Goal: Information Seeking & Learning: Learn about a topic

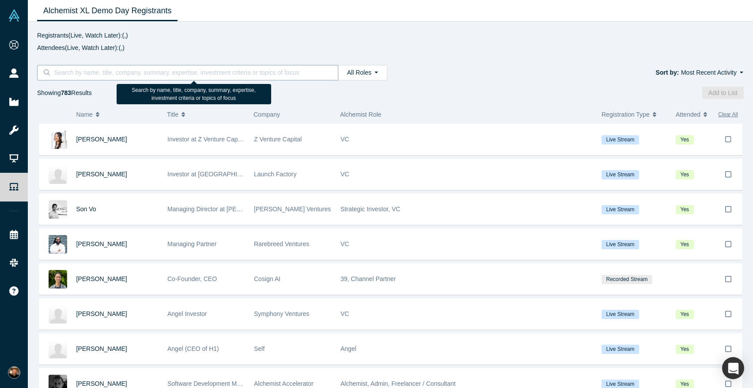
click at [170, 75] on input at bounding box center [190, 72] width 275 height 11
type input "hockeystack"
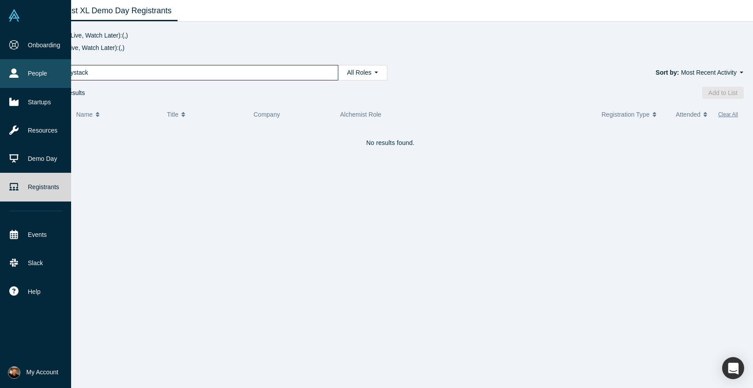
click at [20, 70] on link "People" at bounding box center [35, 73] width 71 height 28
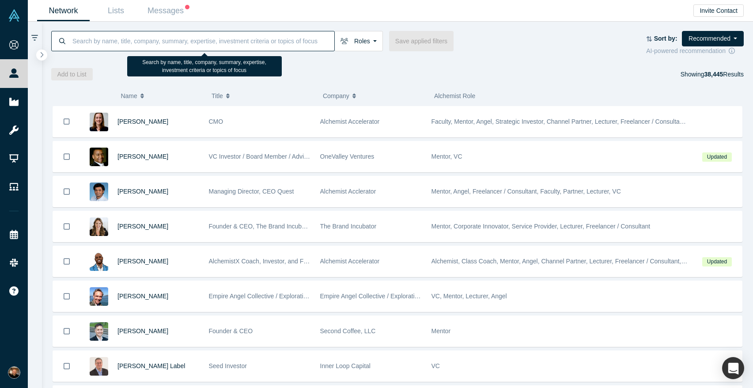
click at [141, 45] on input at bounding box center [203, 40] width 263 height 21
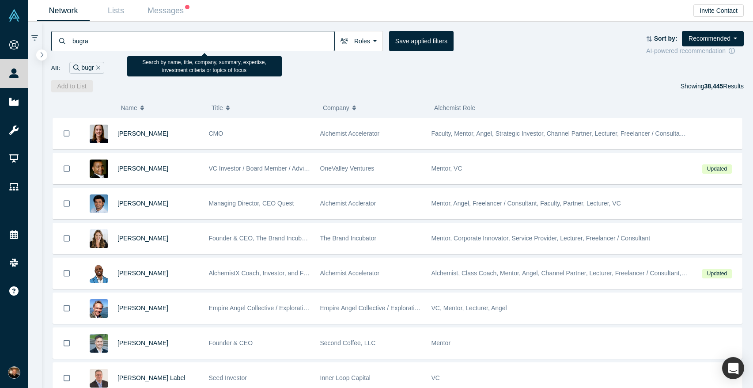
type input "bugra"
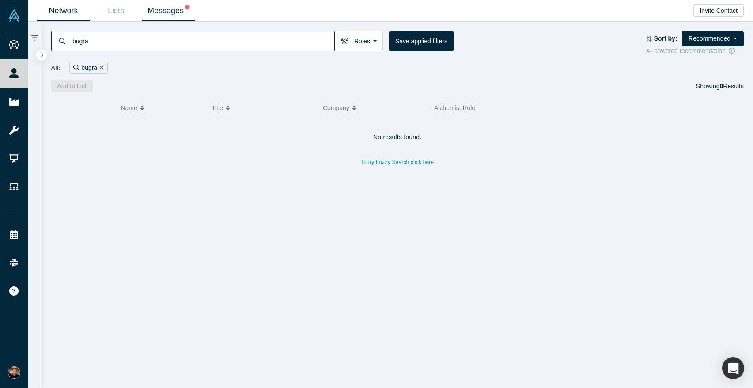
click at [167, 13] on link "Messages" at bounding box center [168, 10] width 53 height 21
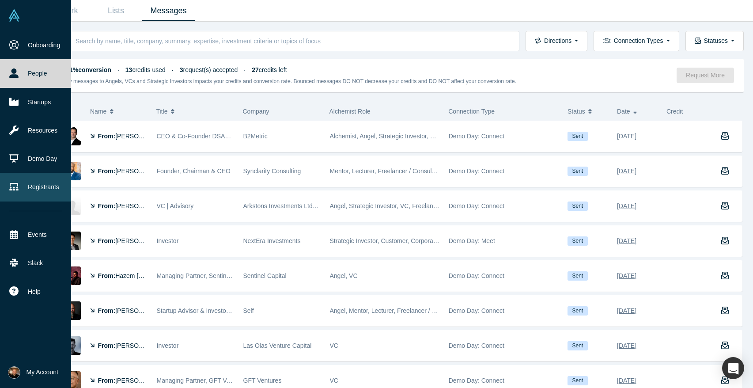
click at [12, 190] on link "Registrants" at bounding box center [35, 187] width 71 height 28
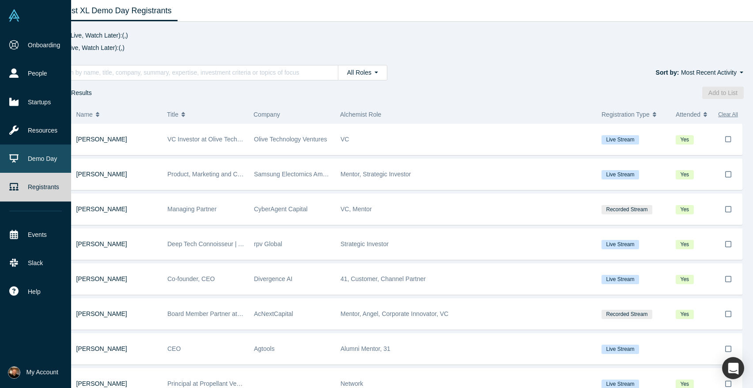
click at [20, 159] on link "Demo Day" at bounding box center [35, 158] width 71 height 28
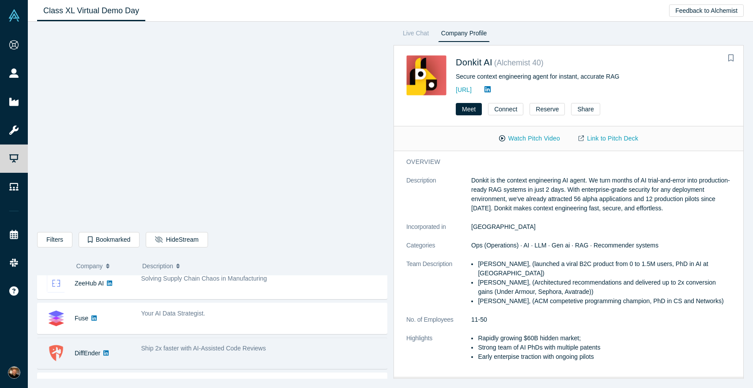
scroll to position [356, 0]
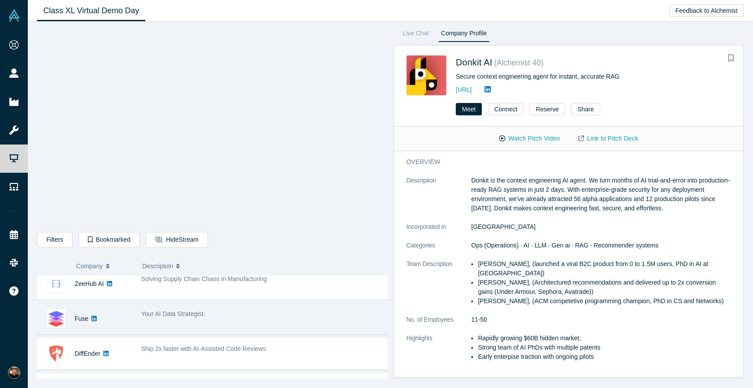
click at [120, 322] on div "Fuse" at bounding box center [85, 318] width 95 height 30
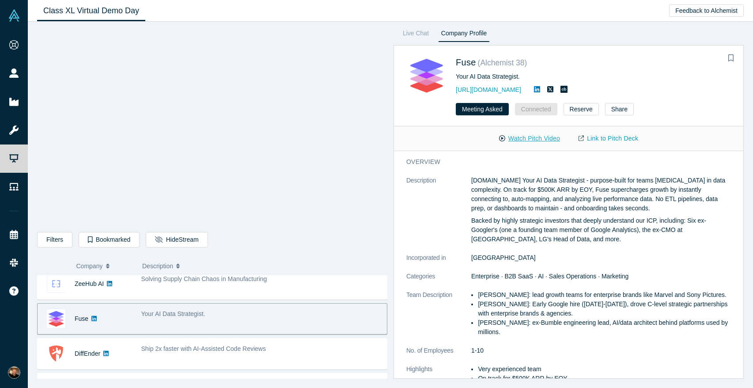
click at [521, 140] on button "Watch Pitch Video" at bounding box center [529, 138] width 79 height 15
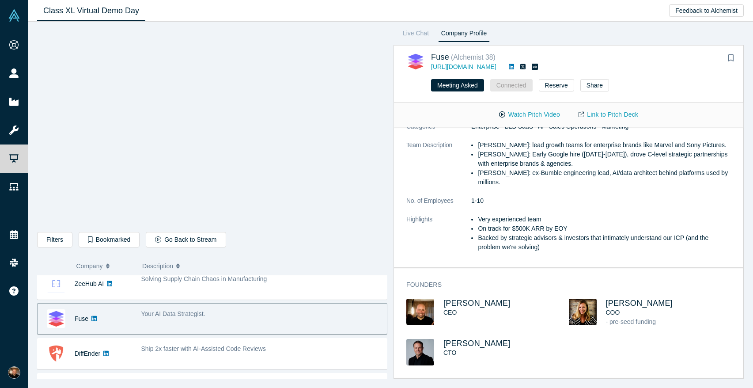
scroll to position [0, 0]
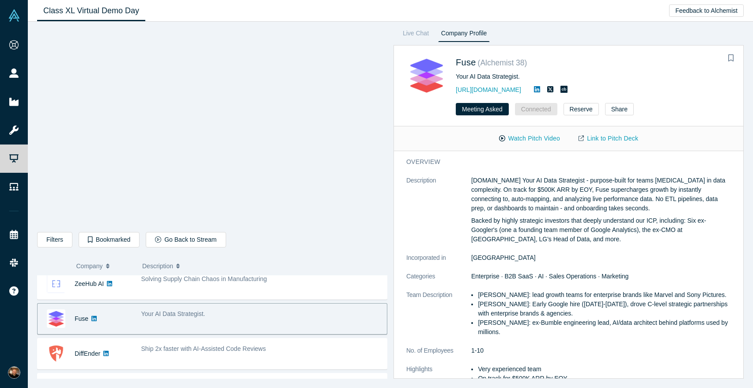
drag, startPoint x: 572, startPoint y: 189, endPoint x: 594, endPoint y: 201, distance: 24.3
click at [573, 189] on p "[DOMAIN_NAME] Your AI Data Strategist - purpose-built for teams drowning in dat…" at bounding box center [601, 194] width 260 height 37
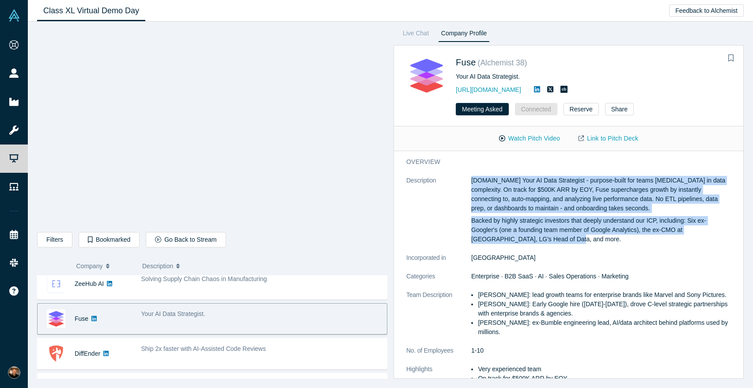
drag, startPoint x: 541, startPoint y: 240, endPoint x: 469, endPoint y: 182, distance: 93.3
click at [469, 182] on dl "Description Fuse.is Your AI Data Strategist - purpose-built for teams drowning …" at bounding box center [568, 293] width 325 height 235
copy dl "Fuse.is Your AI Data Strategist - purpose-built for teams drowning in data comp…"
